Goal: Information Seeking & Learning: Stay updated

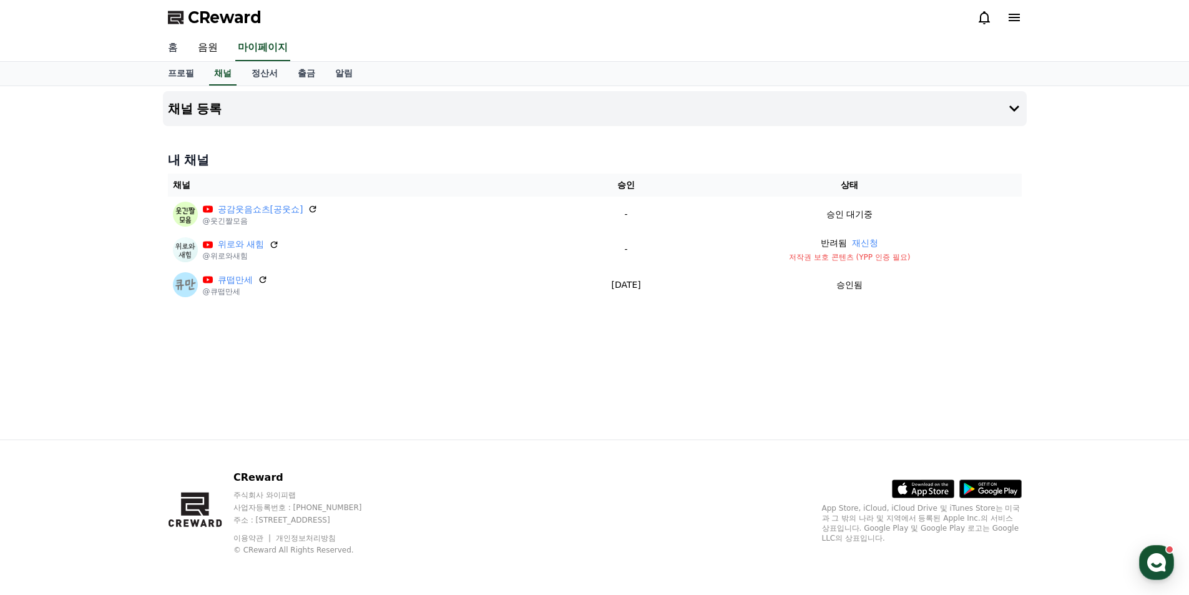
click at [177, 49] on link "홈" at bounding box center [173, 48] width 30 height 26
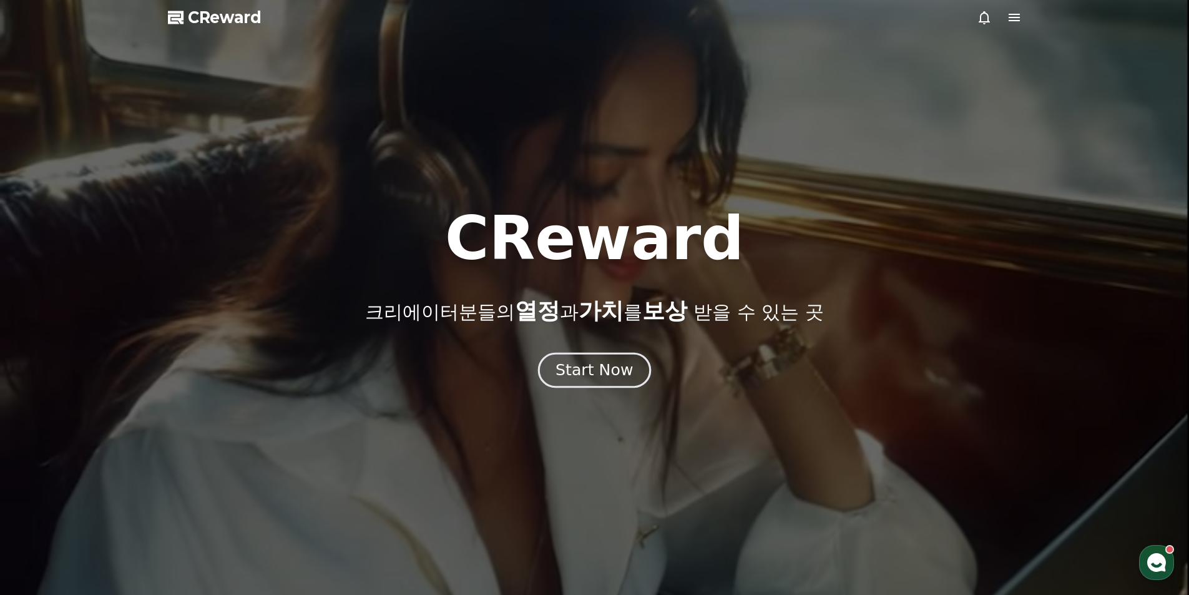
click at [583, 366] on div "Start Now" at bounding box center [593, 369] width 77 height 21
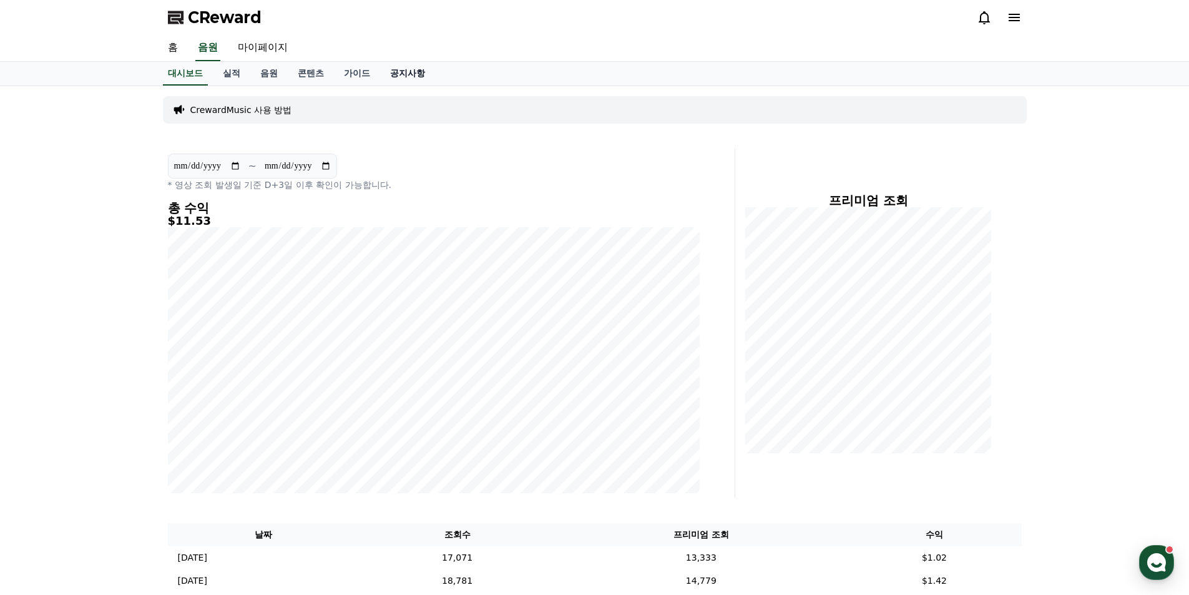
click at [416, 74] on link "공지사항" at bounding box center [407, 74] width 55 height 24
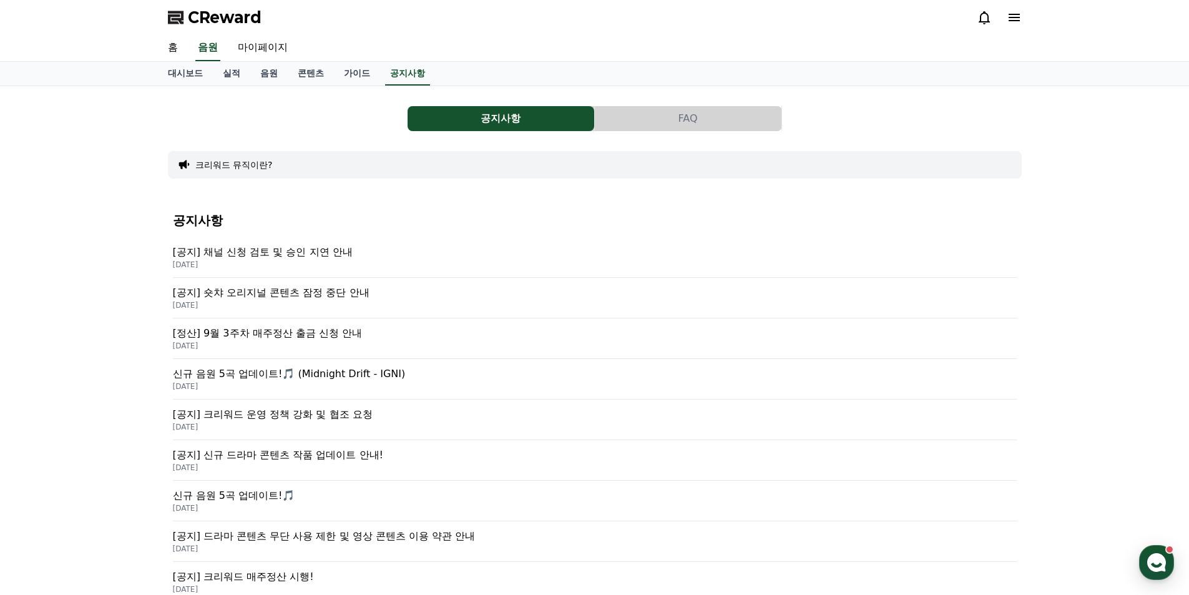
click at [340, 258] on p "[공지] 채널 신청 검토 및 승인 지연 안내" at bounding box center [595, 252] width 844 height 15
